Goal: Transaction & Acquisition: Purchase product/service

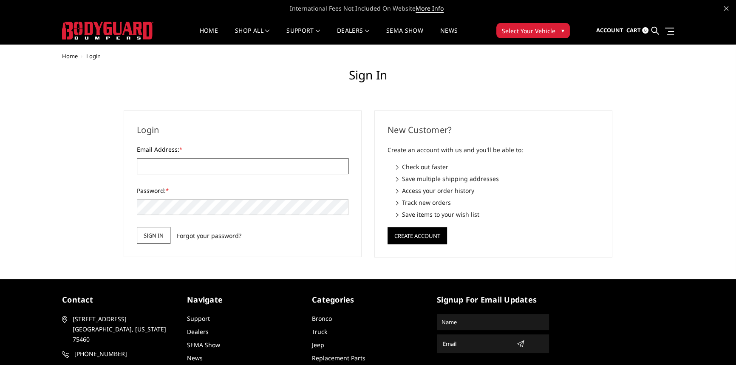
type input "[EMAIL_ADDRESS][PERSON_NAME][DOMAIN_NAME]"
click at [144, 240] on input "Sign in" at bounding box center [154, 235] width 34 height 17
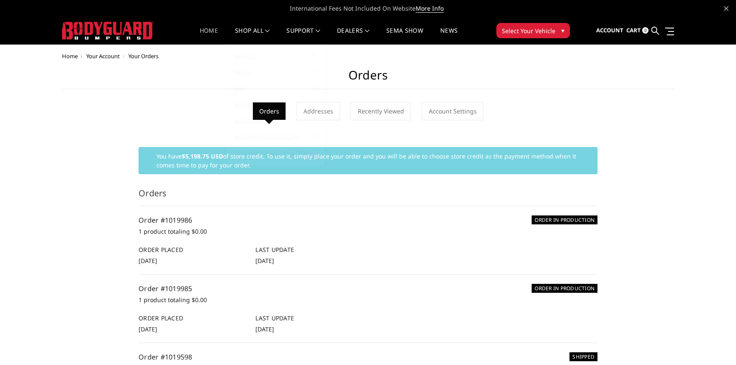
click at [206, 28] on link "Home" at bounding box center [209, 36] width 18 height 17
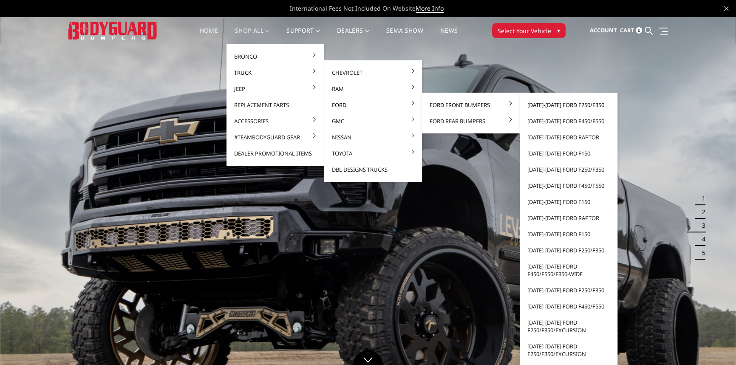
click at [549, 105] on link "[DATE]-[DATE] Ford F250/F350" at bounding box center [568, 105] width 91 height 16
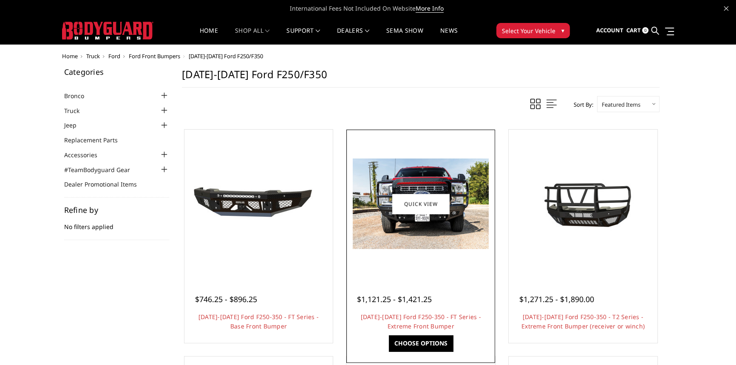
click at [470, 177] on img at bounding box center [421, 204] width 136 height 91
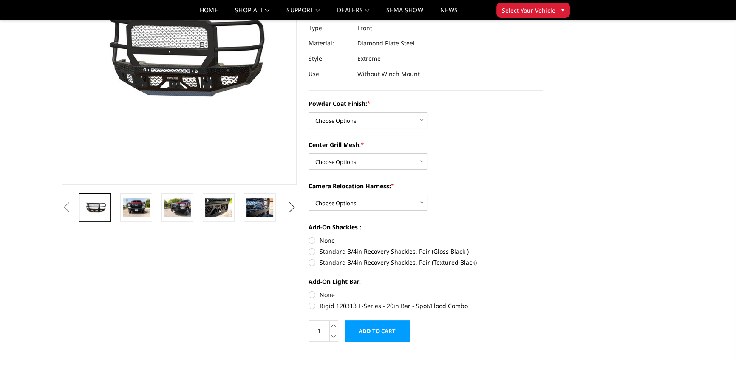
scroll to position [116, 0]
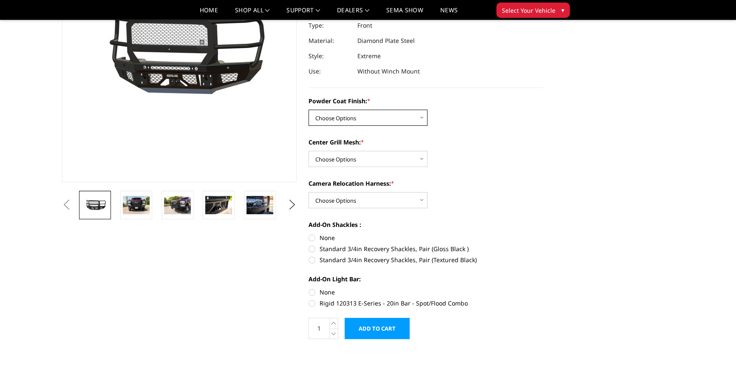
click at [371, 115] on select "Choose Options Bare Metal Gloss Black Powder Coat Textured Black Powder Coat" at bounding box center [368, 118] width 119 height 16
select select "3264"
click at [309, 110] on select "Choose Options Bare Metal Gloss Black Powder Coat Textured Black Powder Coat" at bounding box center [368, 118] width 119 height 16
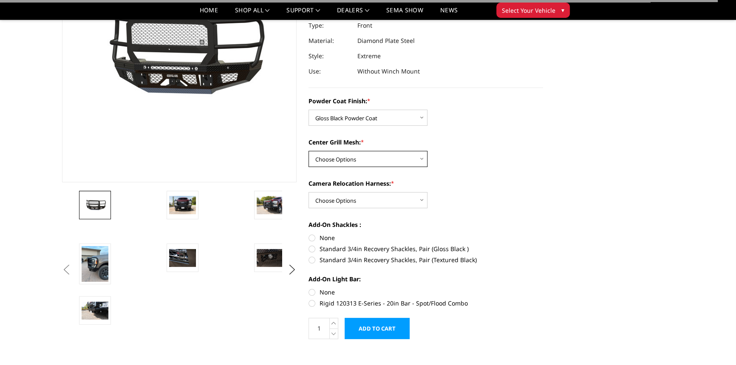
click at [360, 162] on select "Choose Options WITH Expanded Metal in Center Grill WITHOUT Expanded Metal in Ce…" at bounding box center [368, 159] width 119 height 16
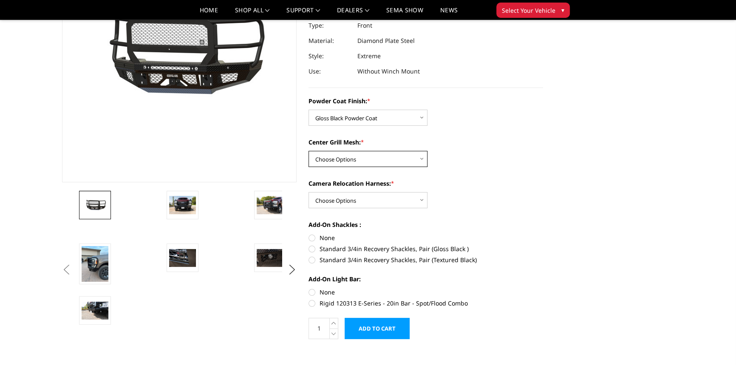
select select "3266"
click at [309, 151] on select "Choose Options WITH Expanded Metal in Center Grill WITHOUT Expanded Metal in Ce…" at bounding box center [368, 159] width 119 height 16
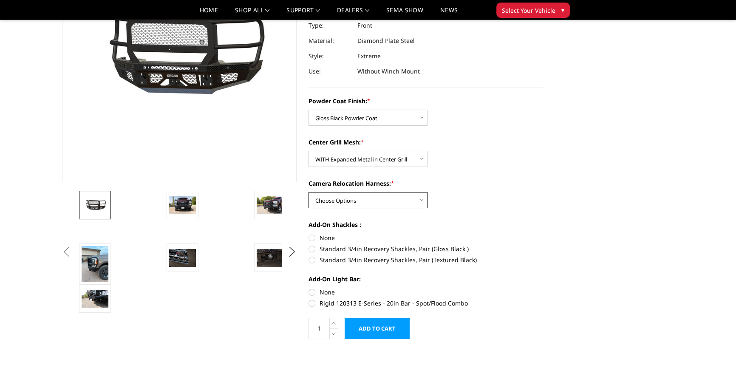
click at [357, 198] on select "Choose Options WITH Camera Relocation Harness WITHOUT Camera Relocation Harness" at bounding box center [368, 200] width 119 height 16
select select "3268"
click at [309, 192] on select "Choose Options WITH Camera Relocation Harness WITHOUT Camera Relocation Harness" at bounding box center [368, 200] width 119 height 16
click at [312, 250] on label "Standard 3/4in Recovery Shackles, Pair (Gloss Black )" at bounding box center [426, 248] width 235 height 9
click at [543, 234] on input "Standard 3/4in Recovery Shackles, Pair (Gloss Black )" at bounding box center [543, 233] width 0 height 0
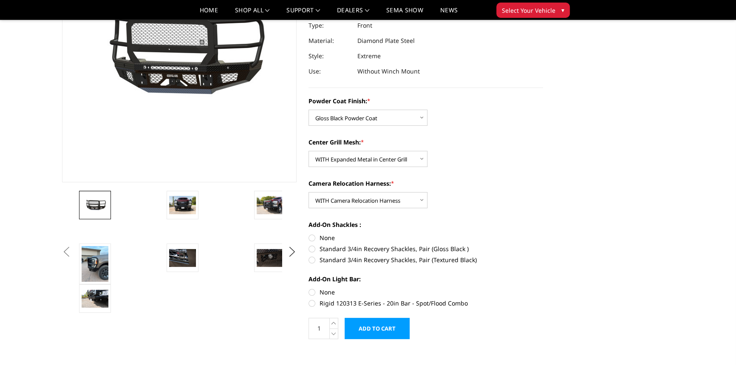
radio input "true"
click at [311, 238] on label "None" at bounding box center [426, 237] width 235 height 9
click at [309, 234] on input "None" at bounding box center [309, 233] width 0 height 0
radio input "true"
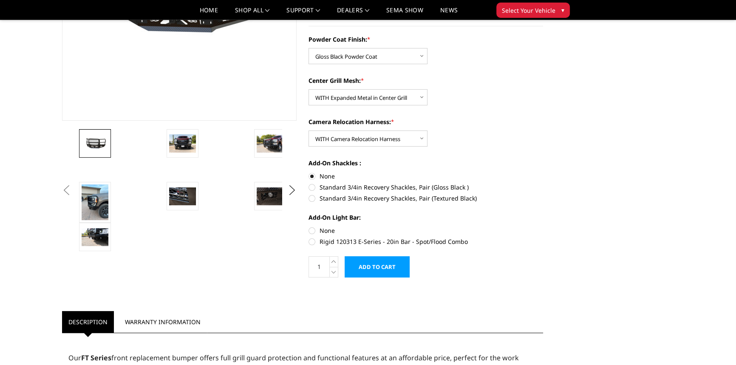
scroll to position [193, 0]
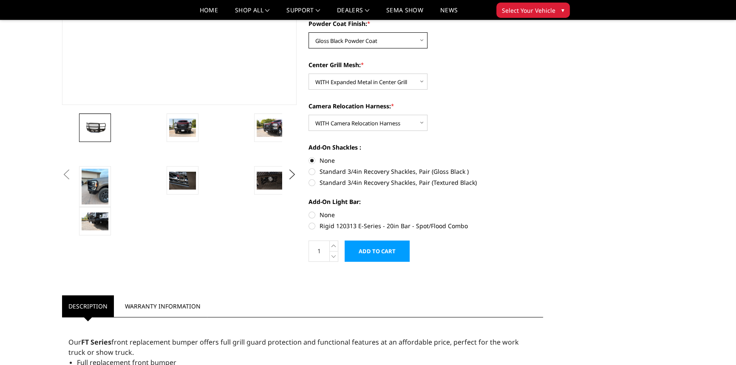
click at [370, 42] on select "Choose Options Bare Metal Gloss Black Powder Coat Textured Black Powder Coat" at bounding box center [368, 40] width 119 height 16
click at [309, 32] on select "Choose Options Bare Metal Gloss Black Powder Coat Textured Black Powder Coat" at bounding box center [368, 40] width 119 height 16
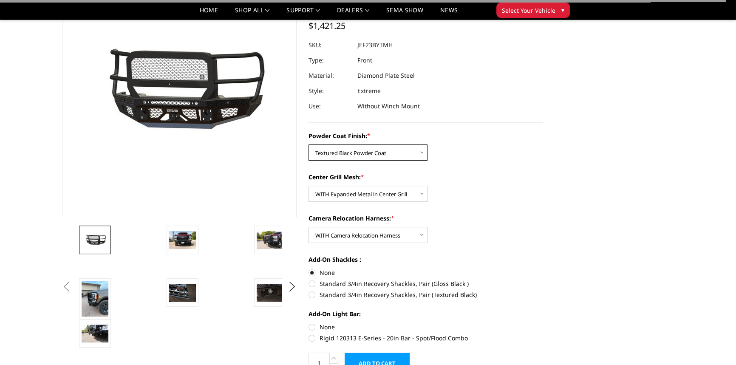
scroll to position [77, 0]
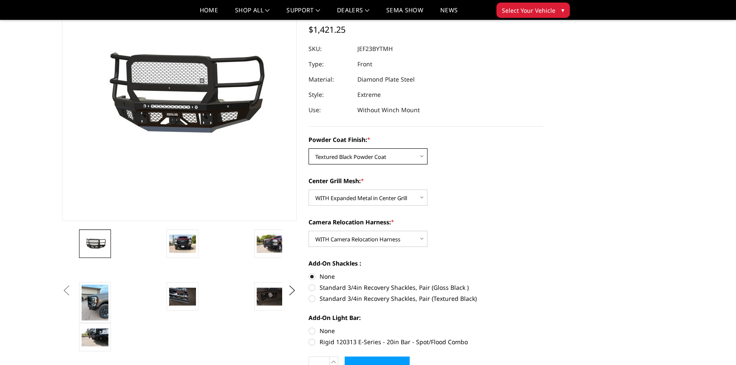
click at [343, 156] on select "Choose Options Bare Metal Gloss Black Powder Coat Textured Black Powder Coat" at bounding box center [368, 156] width 119 height 16
select select "3264"
click at [309, 148] on select "Choose Options Bare Metal Gloss Black Powder Coat Textured Black Powder Coat" at bounding box center [368, 156] width 119 height 16
